Goal: Task Accomplishment & Management: Manage account settings

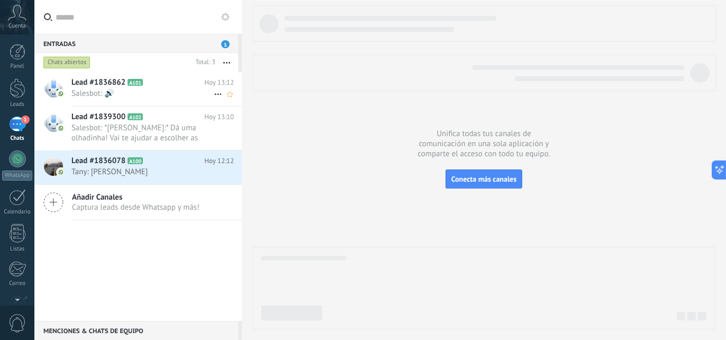
click at [169, 96] on span "Salesbot: 🔊" at bounding box center [142, 93] width 142 height 10
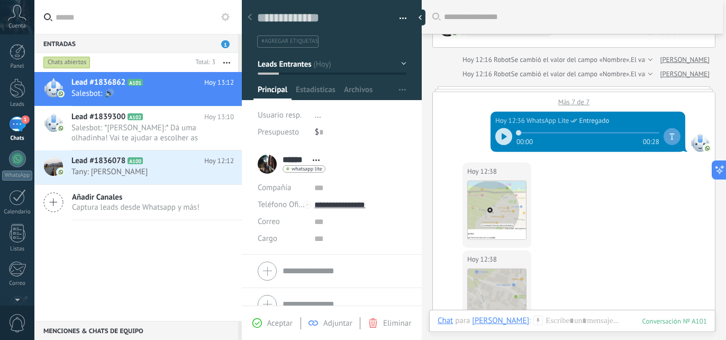
scroll to position [554, 0]
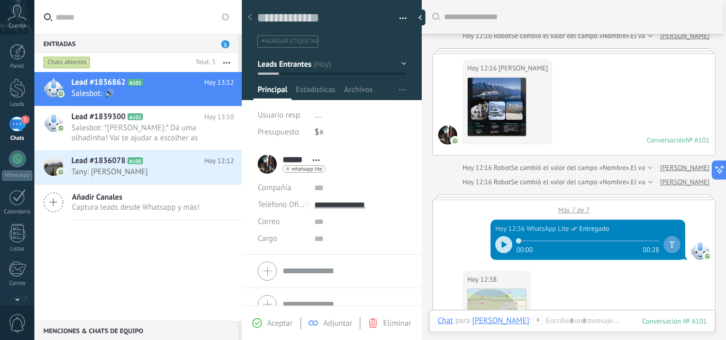
click at [176, 22] on input "text" at bounding box center [145, 17] width 178 height 34
click at [248, 18] on icon at bounding box center [250, 17] width 4 height 6
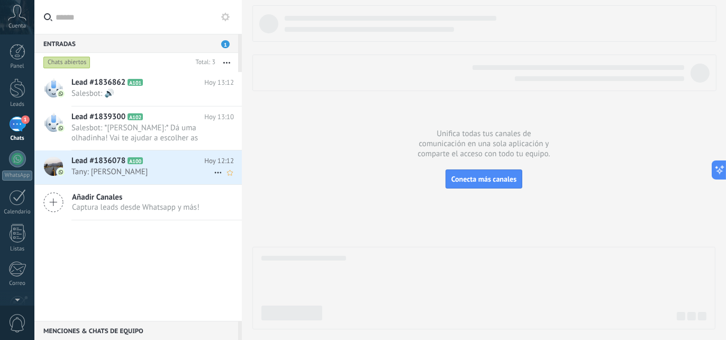
click at [193, 180] on div "Lead #1836078 A100 Hoy 12:12 Tany: Ola" at bounding box center [156, 166] width 170 height 33
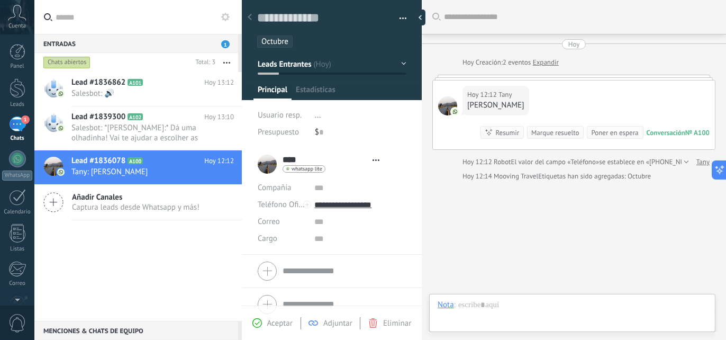
type textarea "**********"
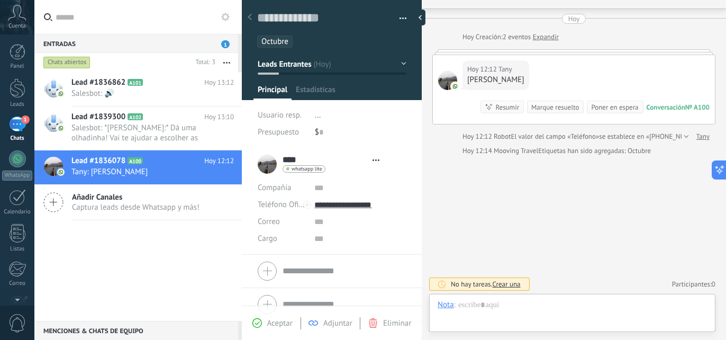
scroll to position [16, 0]
click at [175, 28] on input "text" at bounding box center [145, 17] width 178 height 34
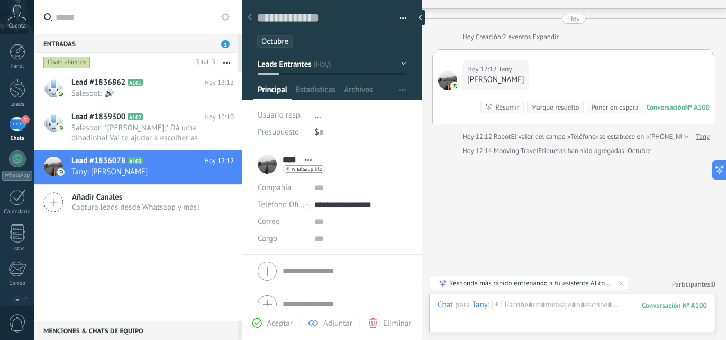
click at [254, 18] on div at bounding box center [249, 17] width 15 height 21
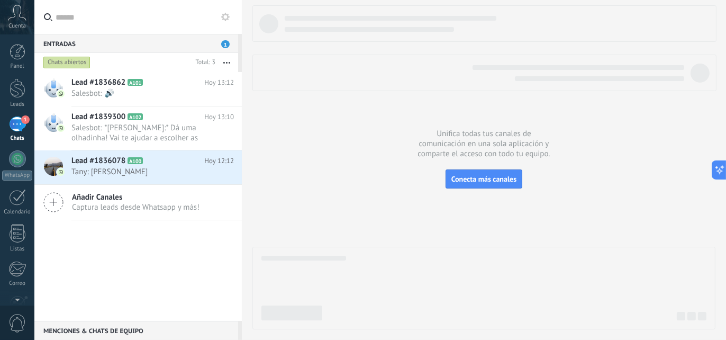
click at [174, 275] on div "Lead #1836862 A101 Hoy 13:12 Salesbot: 🔊 Lead #1839300 A102" at bounding box center [138, 196] width 208 height 249
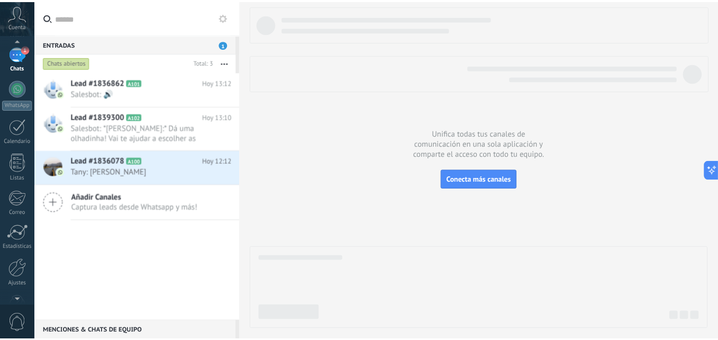
scroll to position [100, 0]
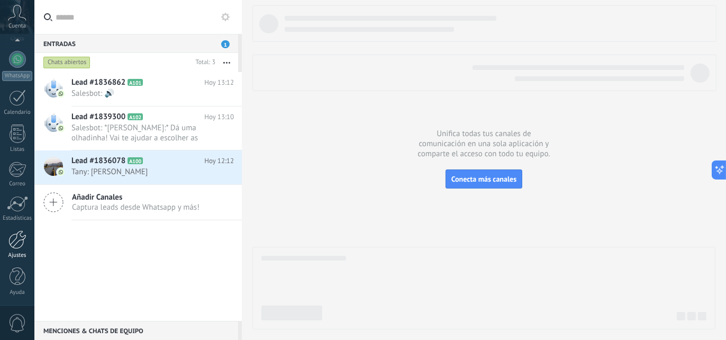
click at [23, 245] on div at bounding box center [17, 239] width 18 height 19
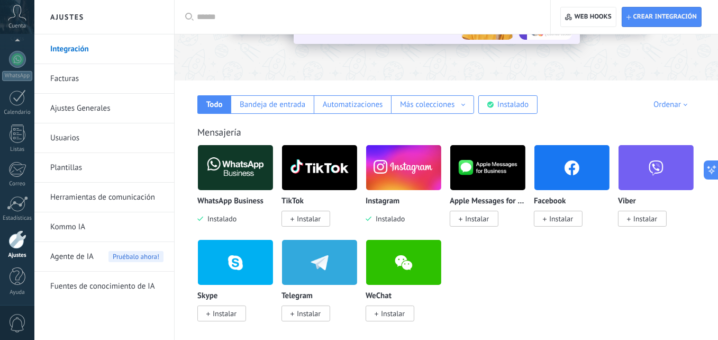
scroll to position [106, 0]
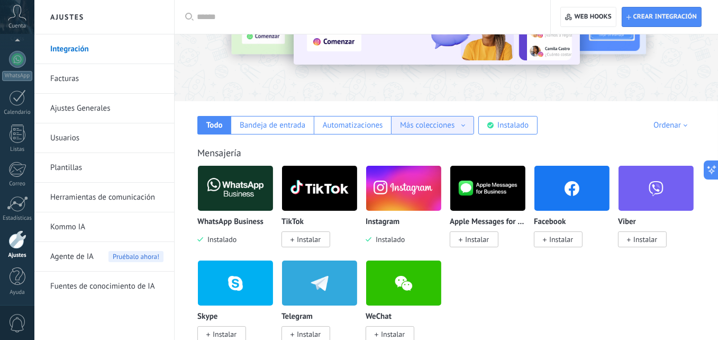
click at [464, 124] on div "Más colecciones" at bounding box center [432, 125] width 65 height 10
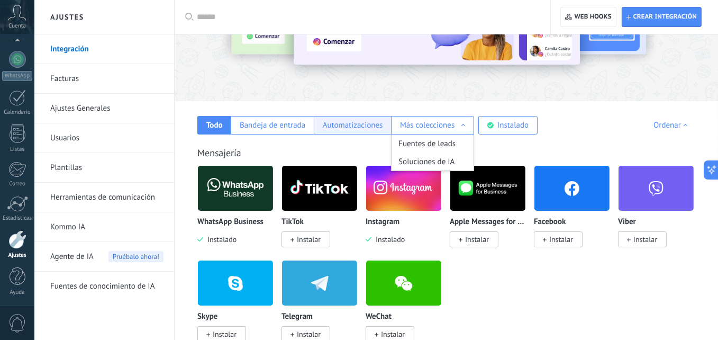
click at [358, 126] on div "Automatizaciones" at bounding box center [353, 125] width 60 height 10
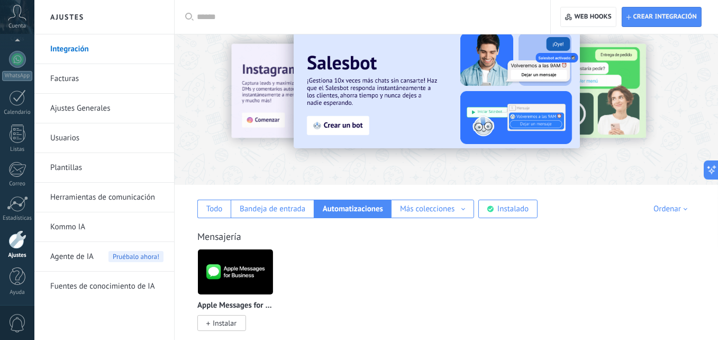
scroll to position [0, 0]
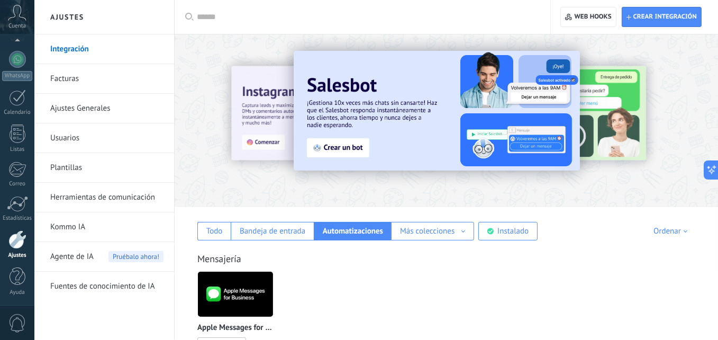
click at [96, 106] on link "Ajustes Generales" at bounding box center [106, 109] width 113 height 30
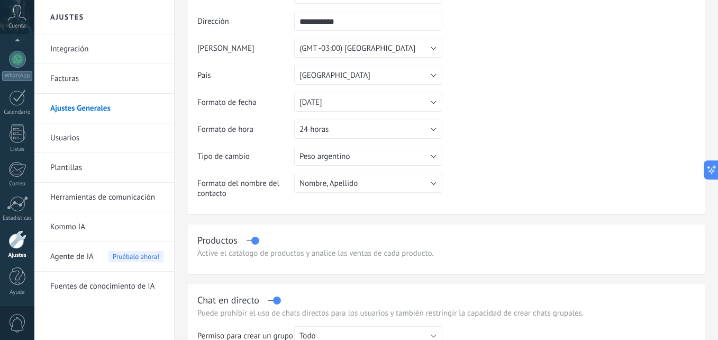
scroll to position [106, 0]
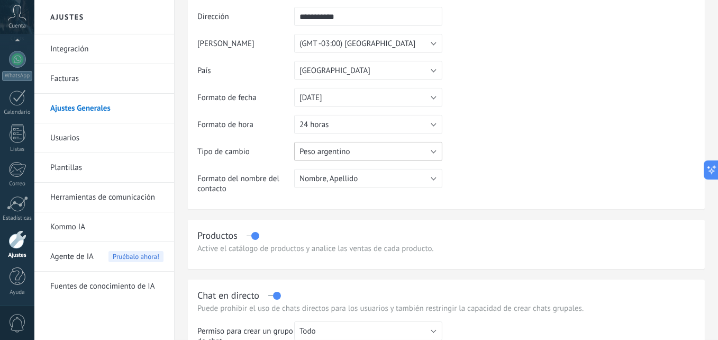
click at [434, 150] on button "Peso argentino" at bounding box center [368, 151] width 148 height 19
click at [495, 155] on table "**********" at bounding box center [446, 91] width 498 height 222
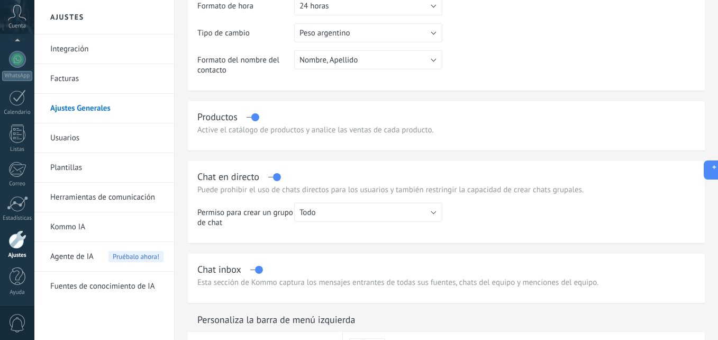
scroll to position [265, 0]
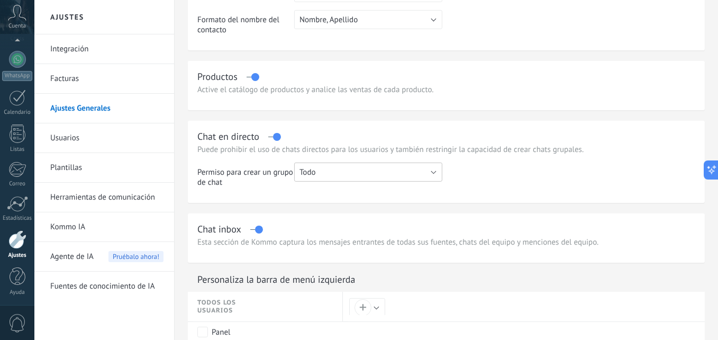
click at [438, 178] on button "Todo" at bounding box center [368, 172] width 148 height 19
click at [438, 177] on span "Todo" at bounding box center [363, 172] width 151 height 10
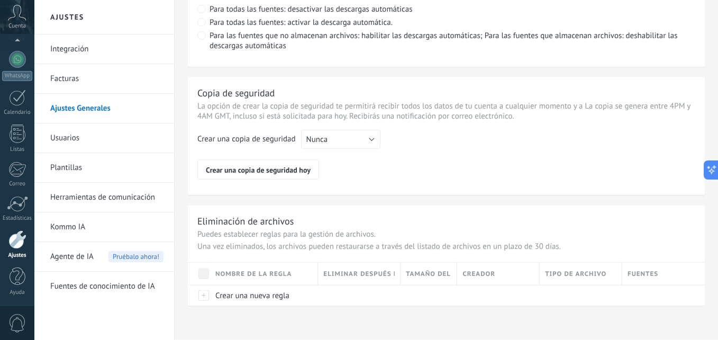
scroll to position [850, 0]
click at [71, 134] on link "Usuarios" at bounding box center [106, 138] width 113 height 30
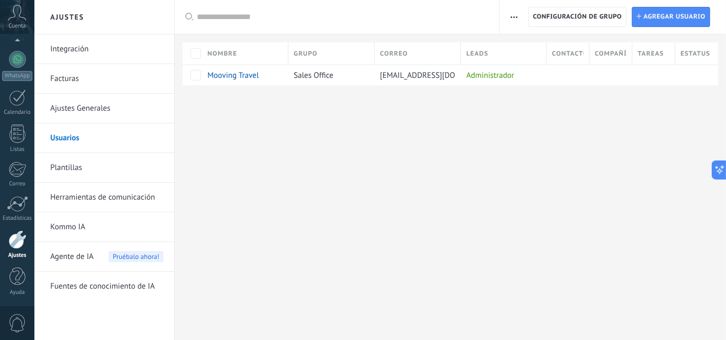
click at [73, 164] on link "Plantillas" at bounding box center [106, 168] width 113 height 30
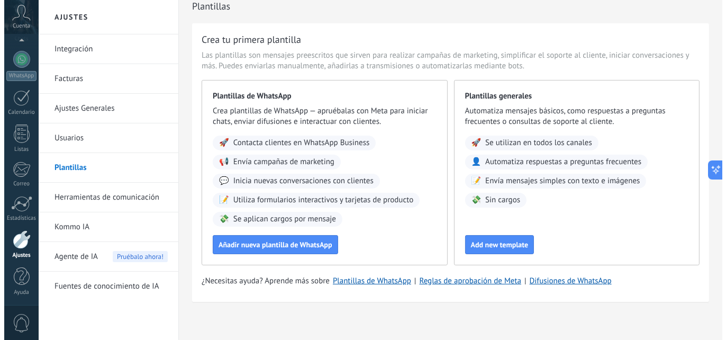
scroll to position [17, 0]
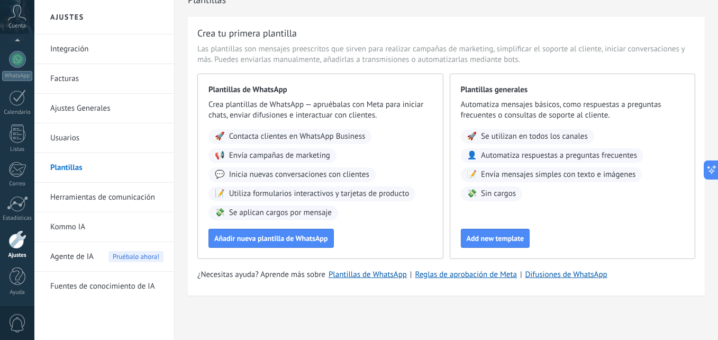
click at [65, 164] on link "Plantillas" at bounding box center [106, 168] width 113 height 30
click at [292, 236] on span "Añadir nueva plantilla de WhatsApp" at bounding box center [271, 238] width 114 height 7
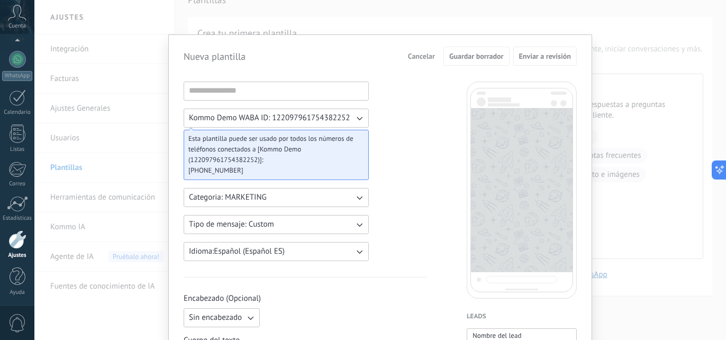
click at [350, 226] on button "Tipo de mensaje: Custom" at bounding box center [276, 224] width 185 height 19
click at [350, 226] on li "Custom" at bounding box center [272, 224] width 191 height 18
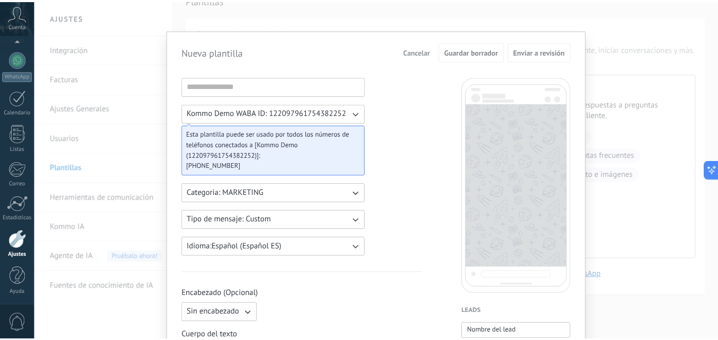
scroll to position [0, 0]
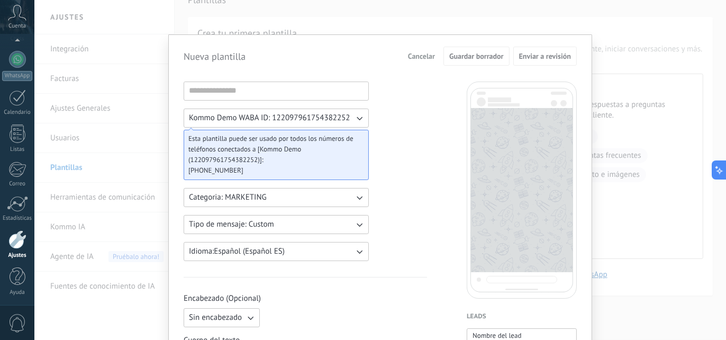
click at [152, 26] on div "Nueva plantilla Cancelar Guardar borrador Enviar a revisión Kommo Demo WABA ID:…" at bounding box center [380, 170] width 692 height 340
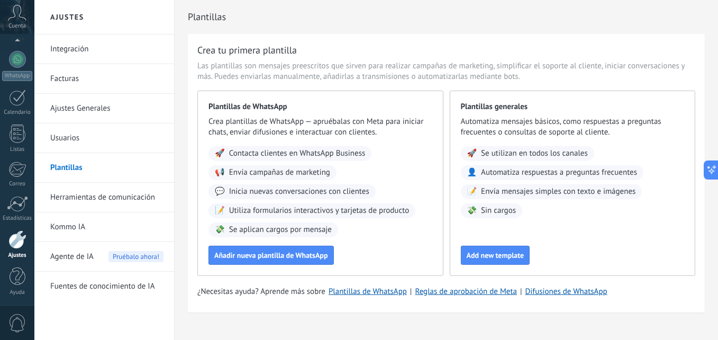
click at [129, 203] on link "Herramientas de comunicación" at bounding box center [106, 198] width 113 height 30
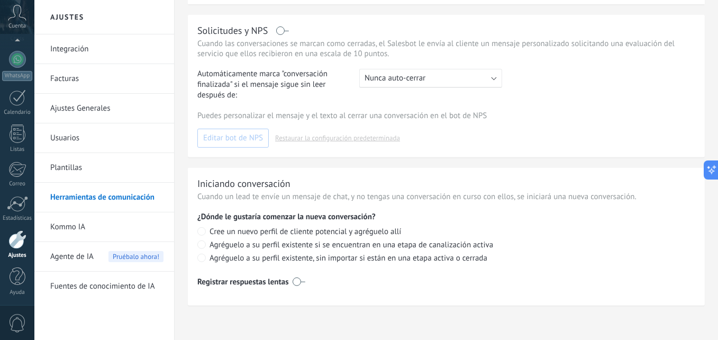
scroll to position [437, 0]
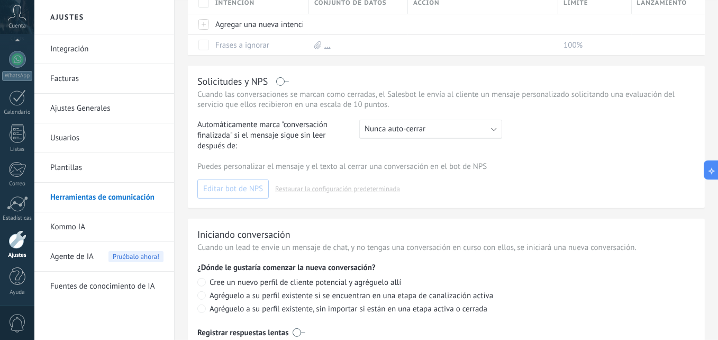
click at [82, 258] on span "Agente de IA" at bounding box center [71, 257] width 43 height 30
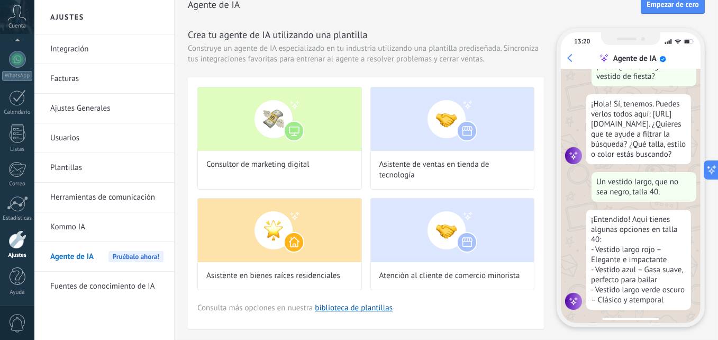
scroll to position [35, 0]
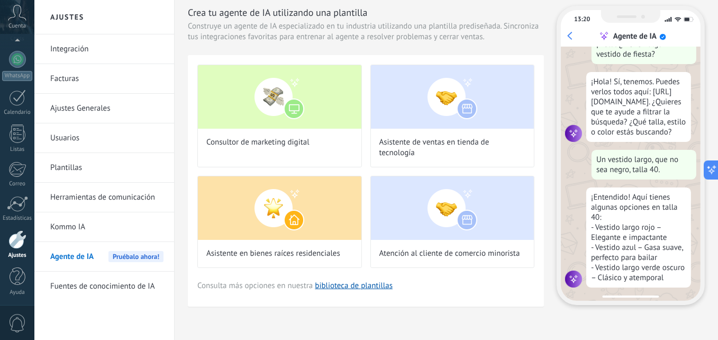
click at [96, 286] on link "Fuentes de conocimiento de IA" at bounding box center [106, 287] width 113 height 30
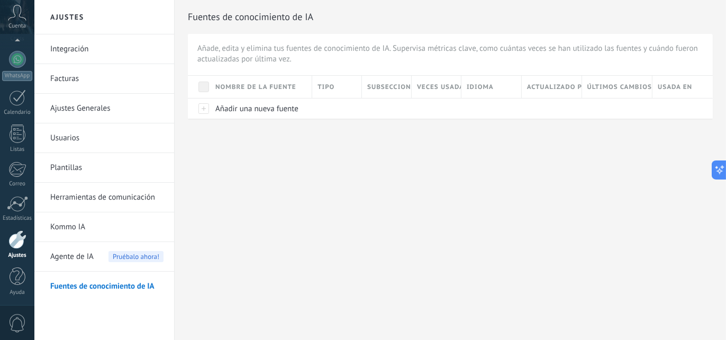
click at [70, 44] on link "Integración" at bounding box center [106, 49] width 113 height 30
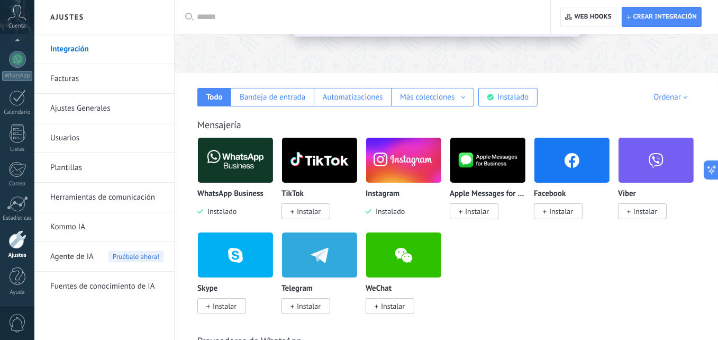
scroll to position [159, 0]
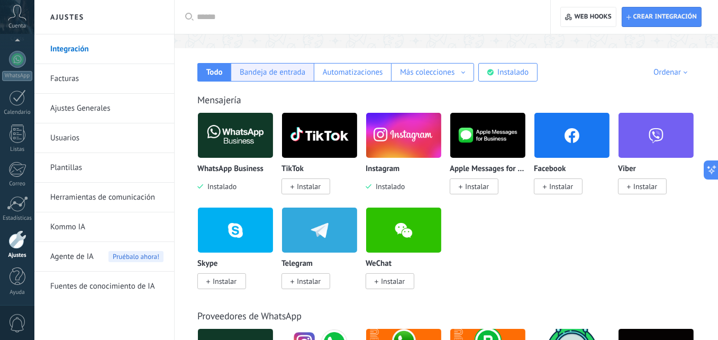
click at [285, 73] on div "Bandeja de entrada" at bounding box center [273, 72] width 66 height 10
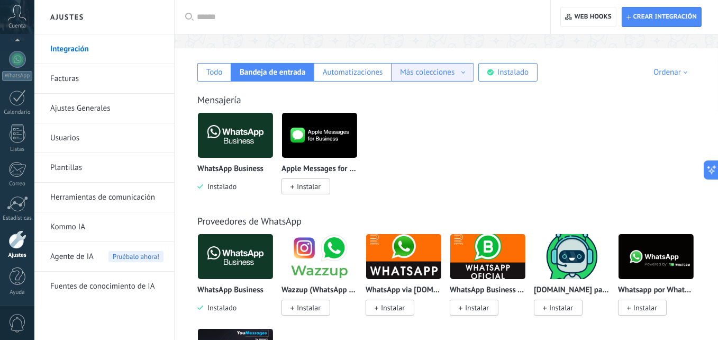
click at [461, 75] on div "Más colecciones" at bounding box center [432, 72] width 65 height 10
click at [85, 75] on link "Facturas" at bounding box center [106, 79] width 113 height 30
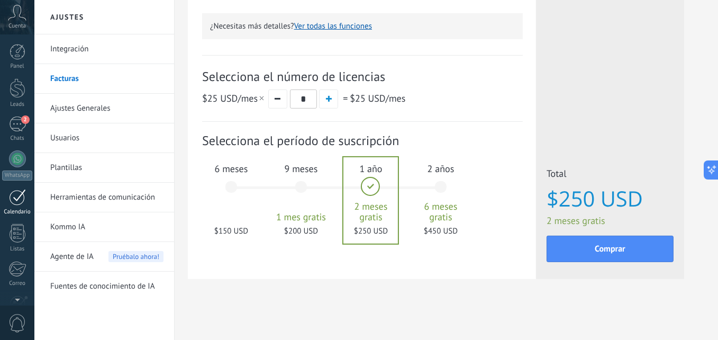
scroll to position [100, 0]
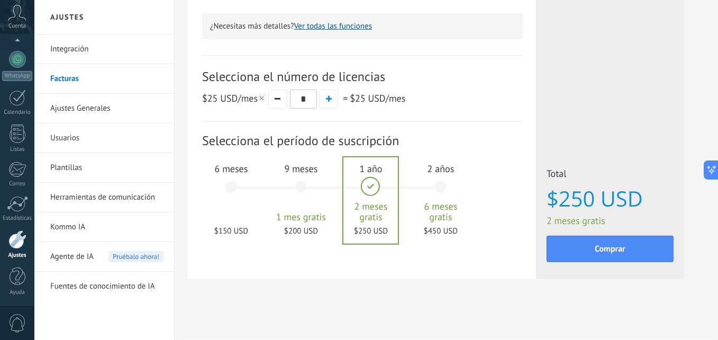
click at [22, 242] on div at bounding box center [17, 239] width 18 height 19
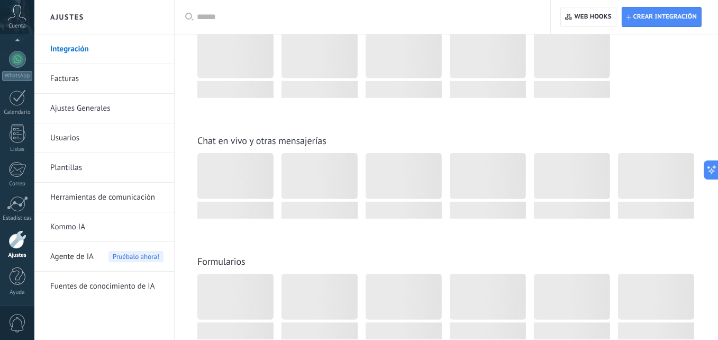
scroll to position [688, 0]
